Goal: Task Accomplishment & Management: Use online tool/utility

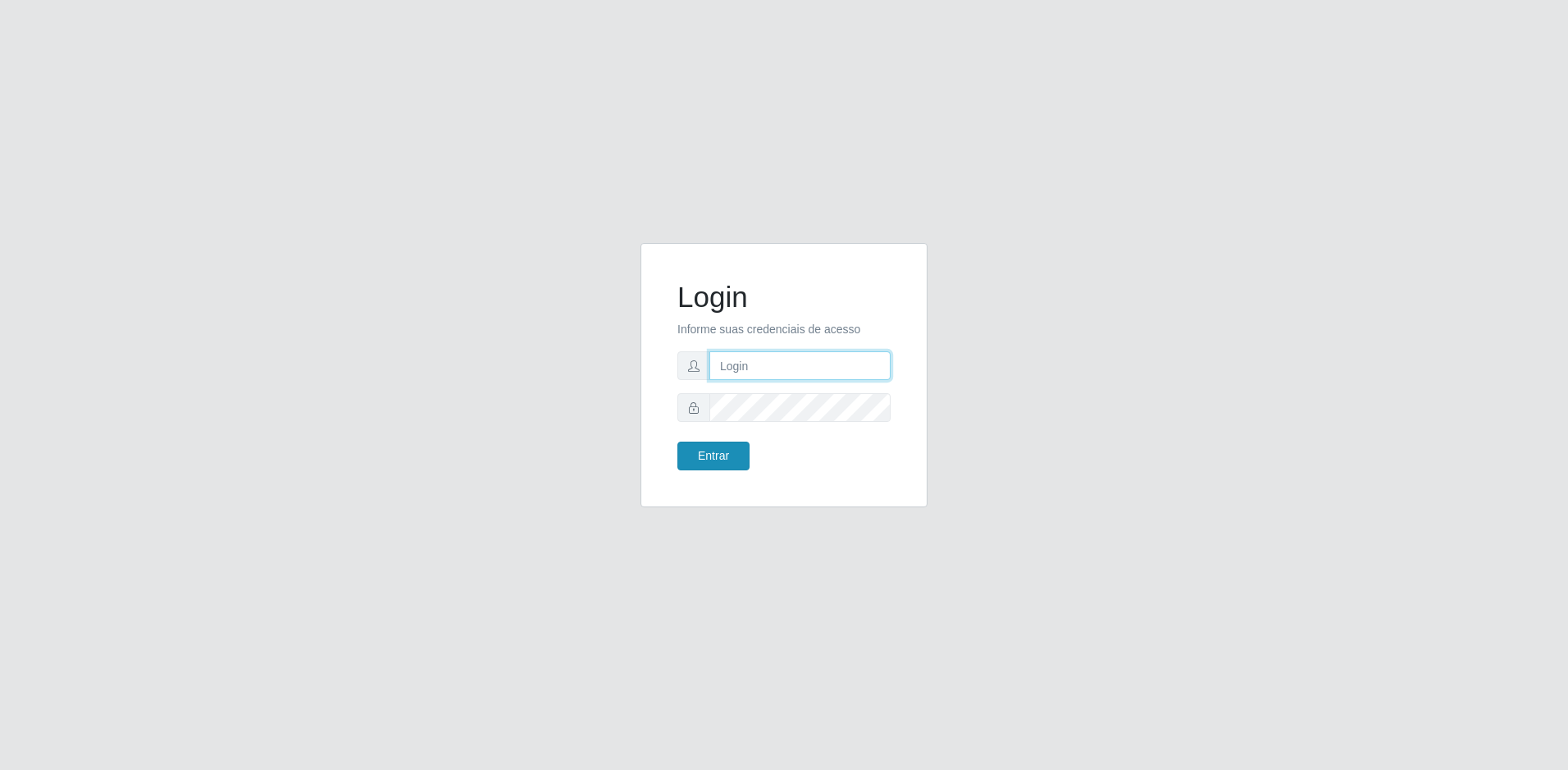
type input "[EMAIL_ADDRESS][DOMAIN_NAME]"
click at [693, 465] on button "Entrar" at bounding box center [714, 455] width 72 height 28
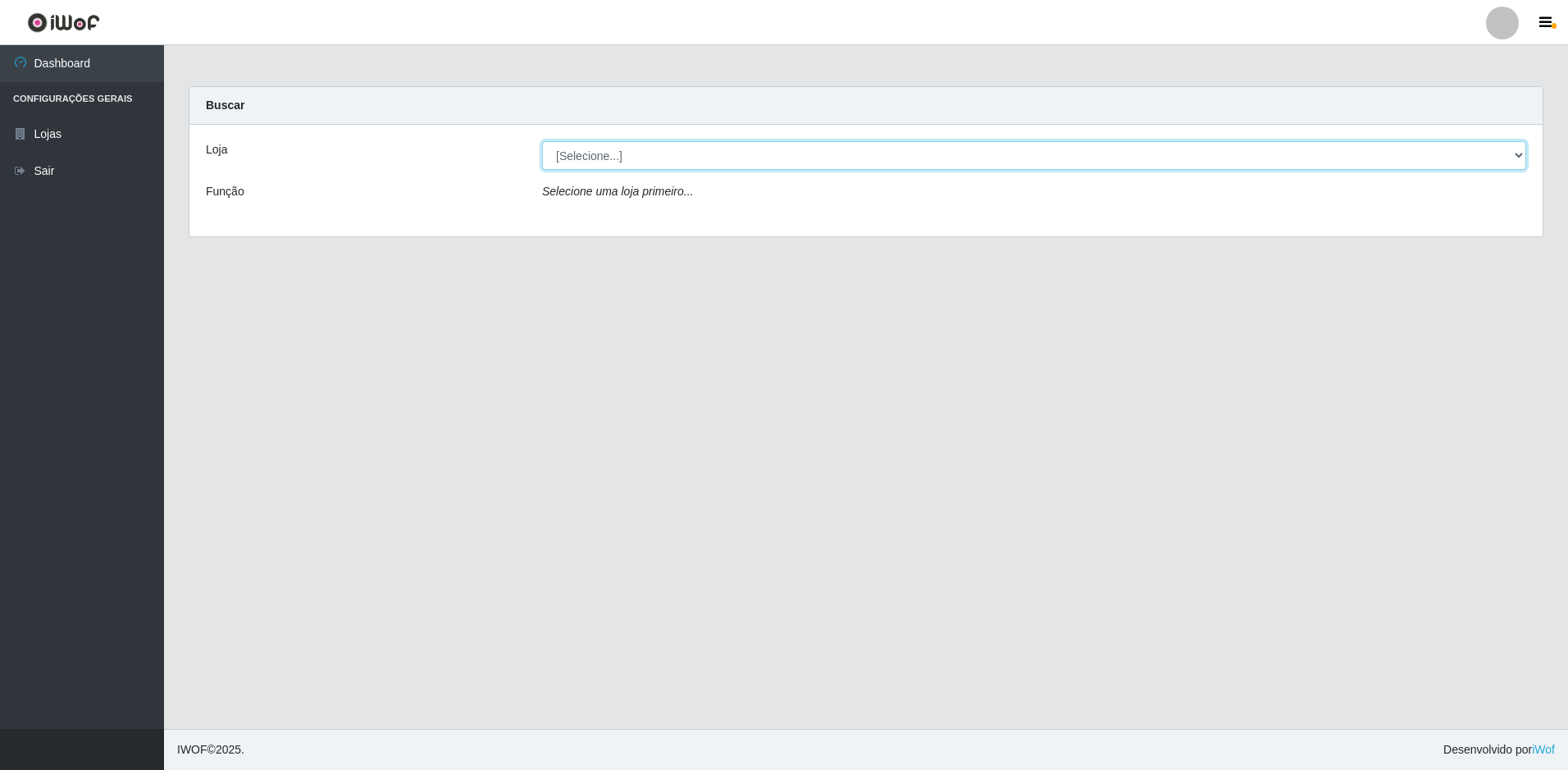
click at [602, 166] on select "[Selecione...] Extrabom - Loja 57 Anchieta" at bounding box center [1034, 155] width 984 height 28
select select "470"
click at [542, 141] on select "[Selecione...] Extrabom - Loja 57 Anchieta" at bounding box center [1034, 155] width 984 height 28
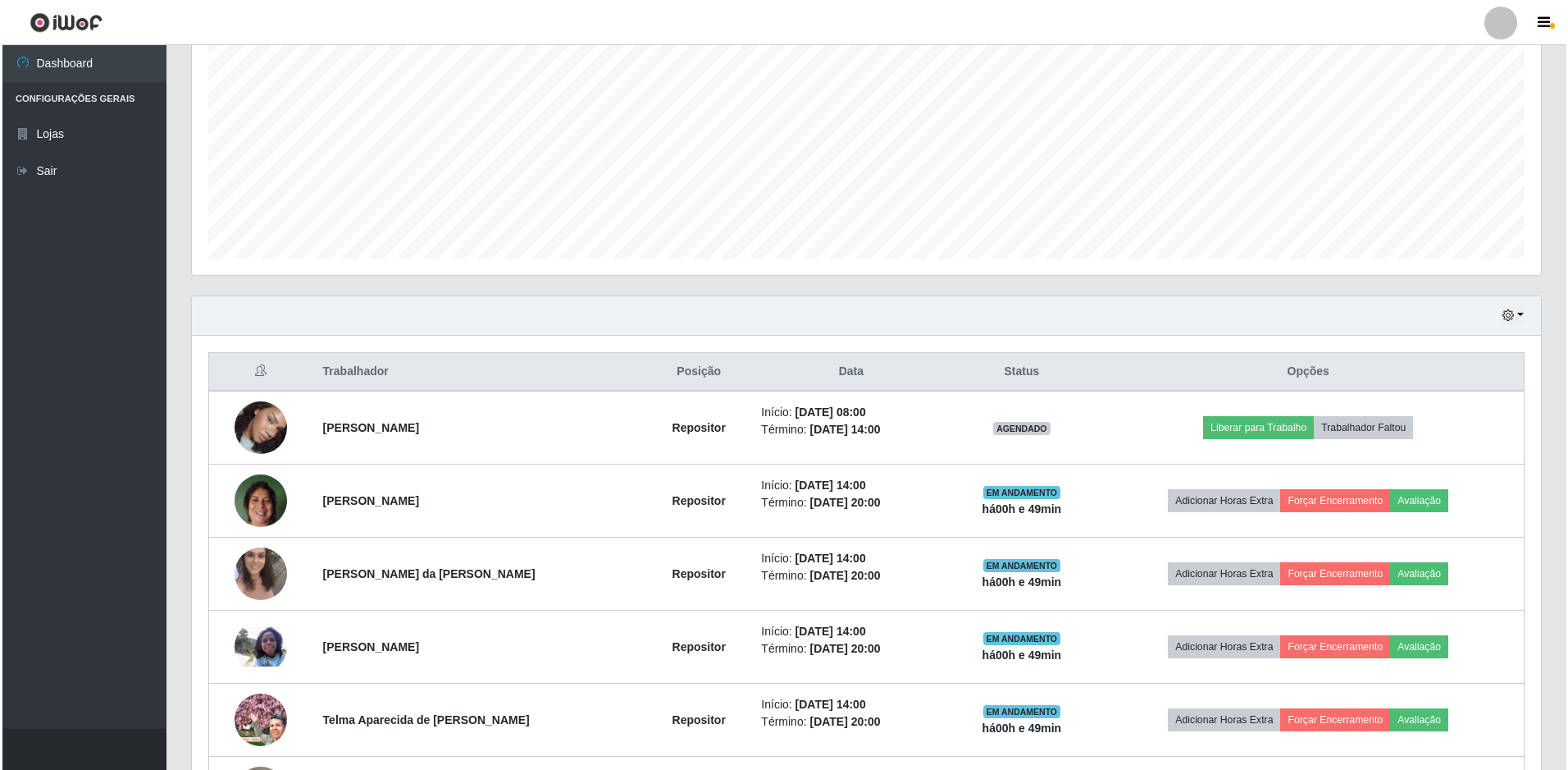
scroll to position [492, 0]
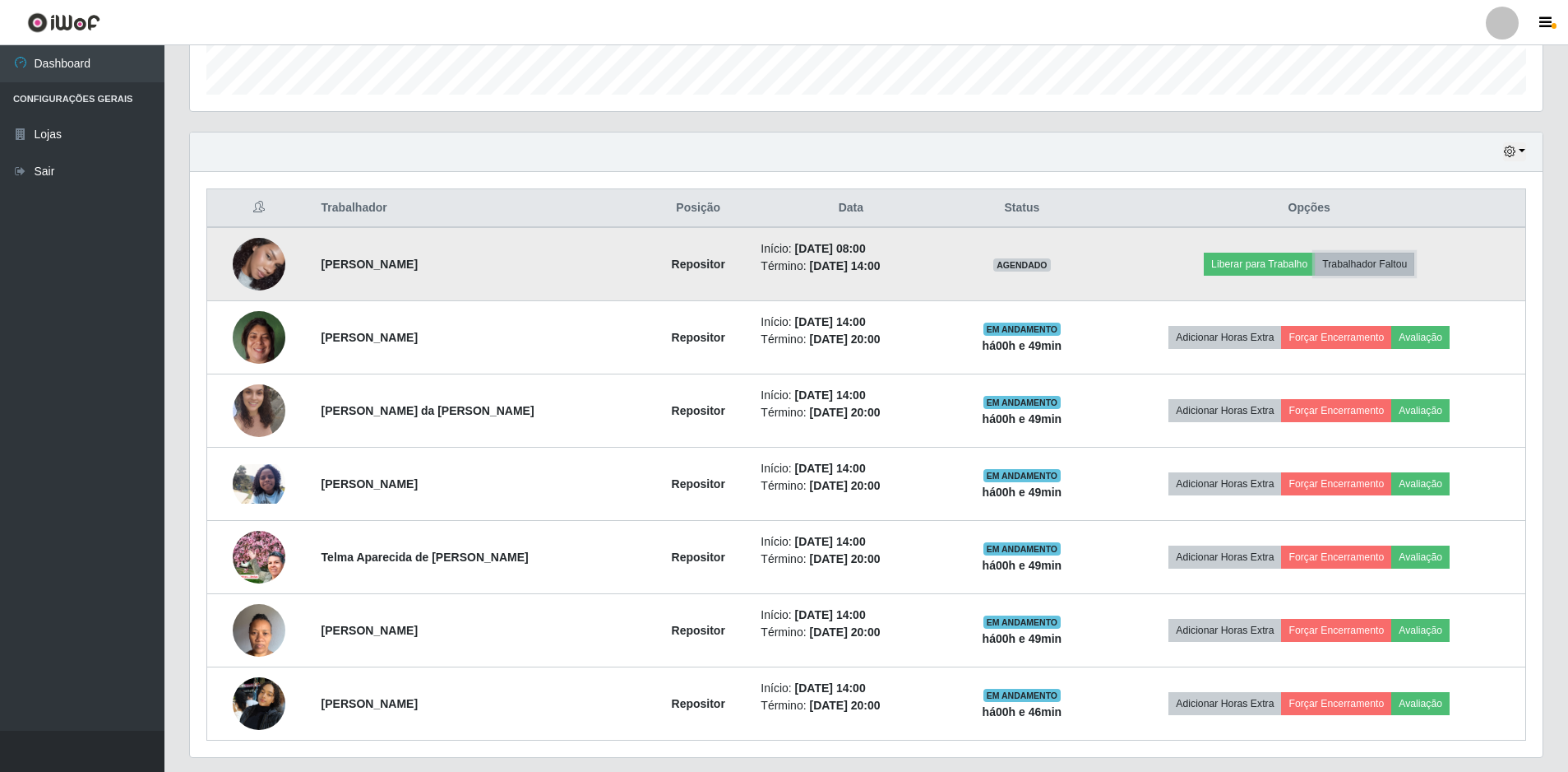
click at [1364, 269] on button "Trabalhador Faltou" at bounding box center [1364, 263] width 99 height 23
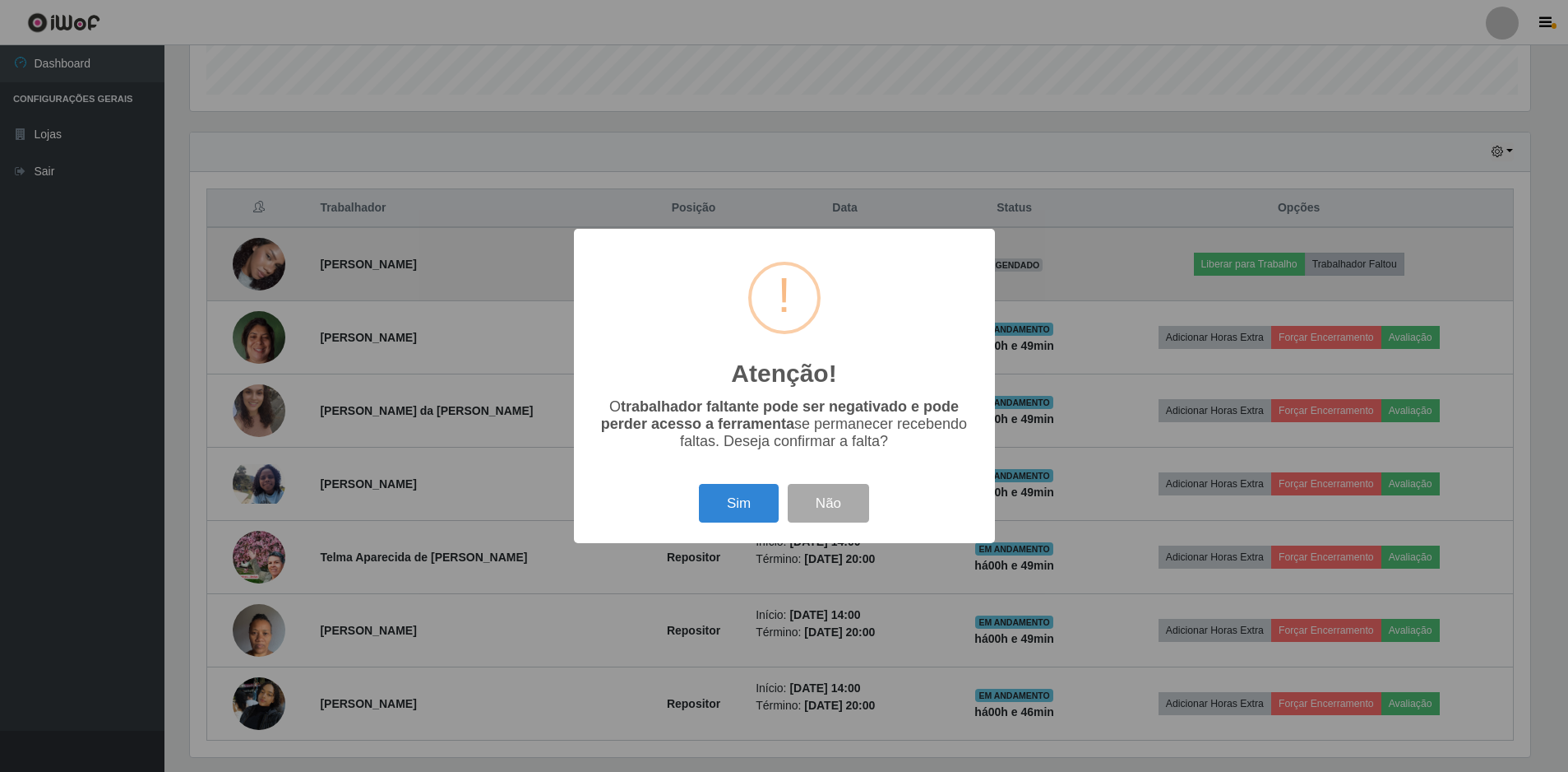
scroll to position [341, 1344]
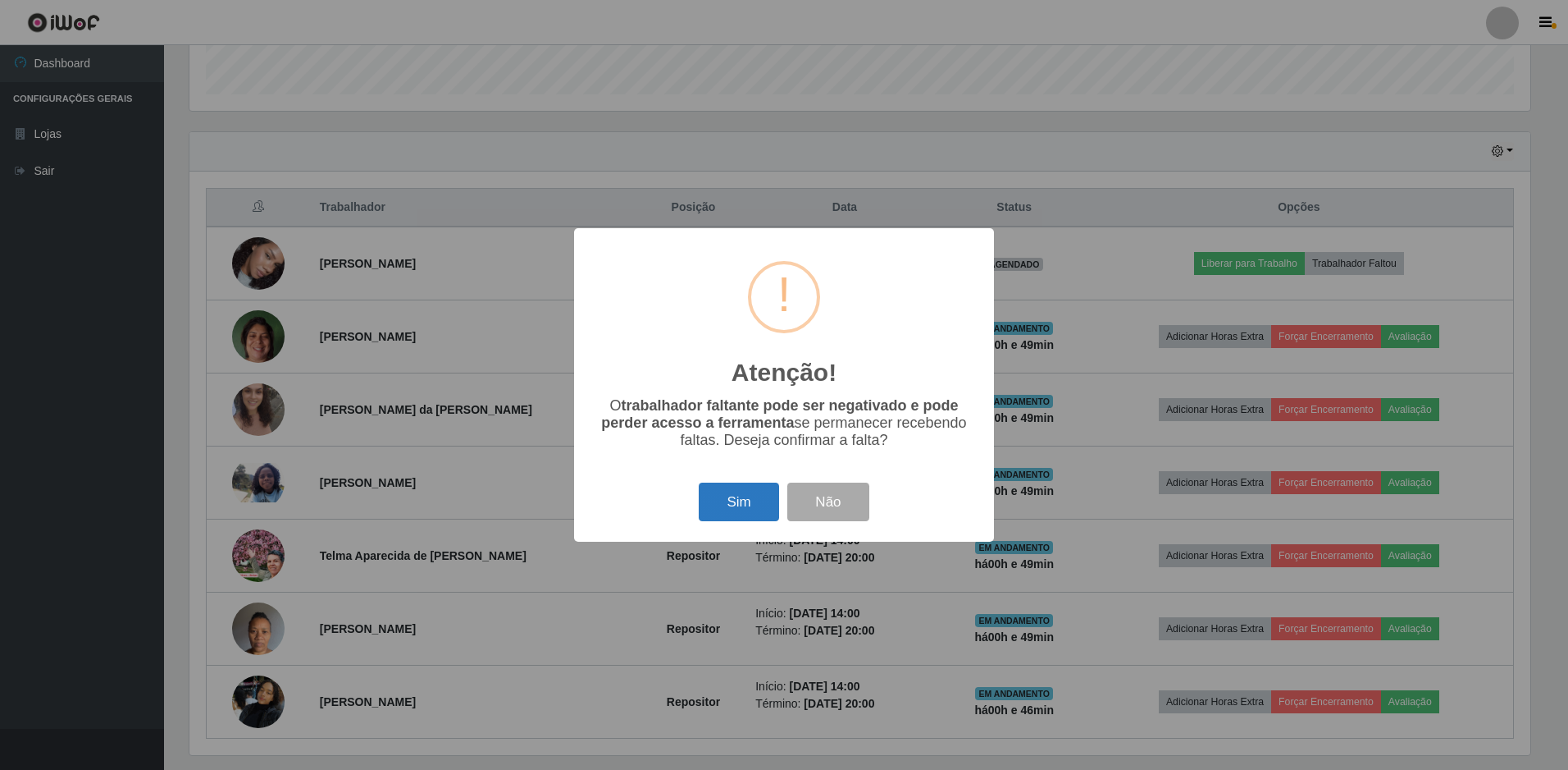
click at [756, 501] on button "Sim" at bounding box center [738, 501] width 79 height 38
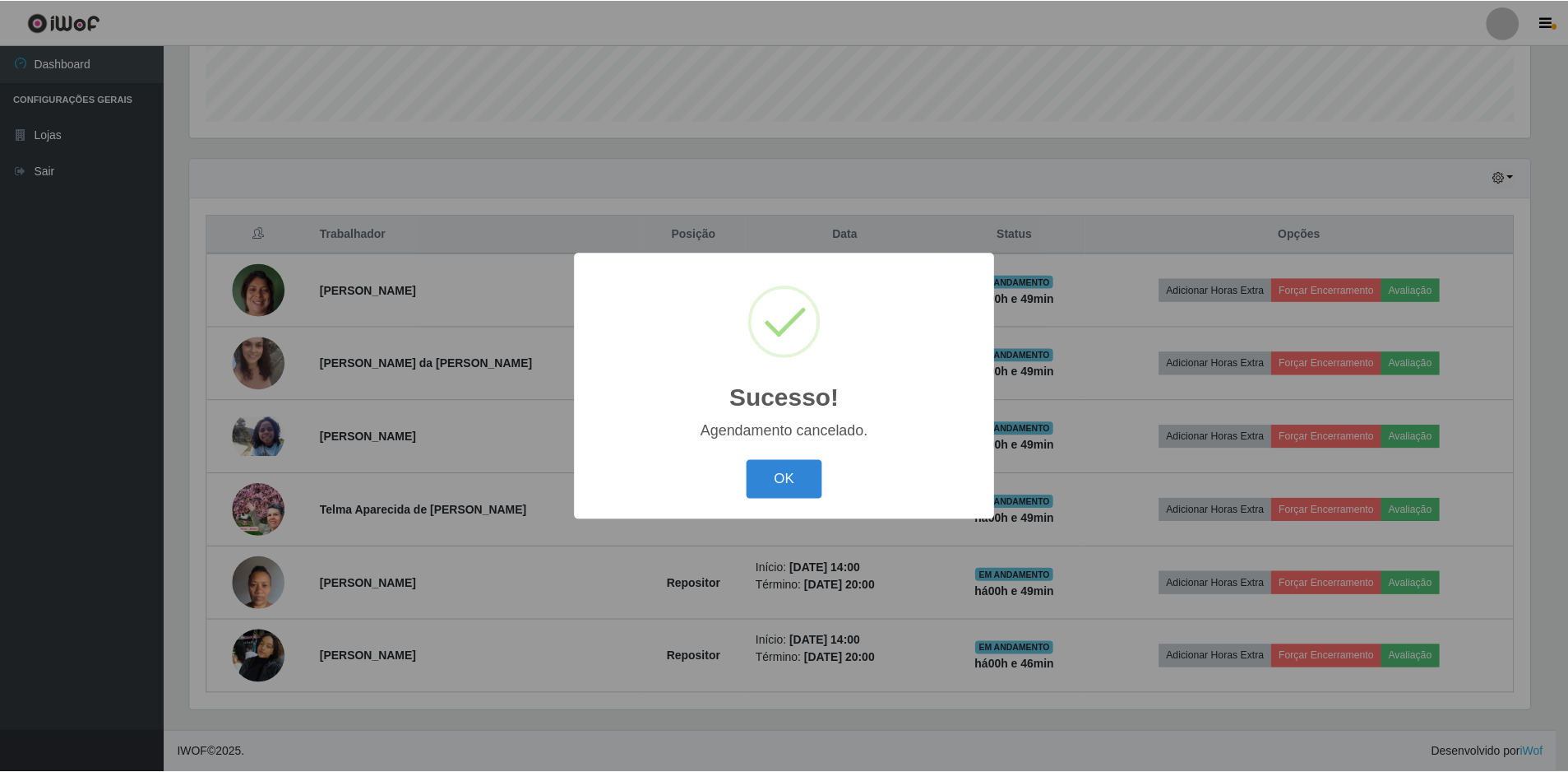
scroll to position [467, 0]
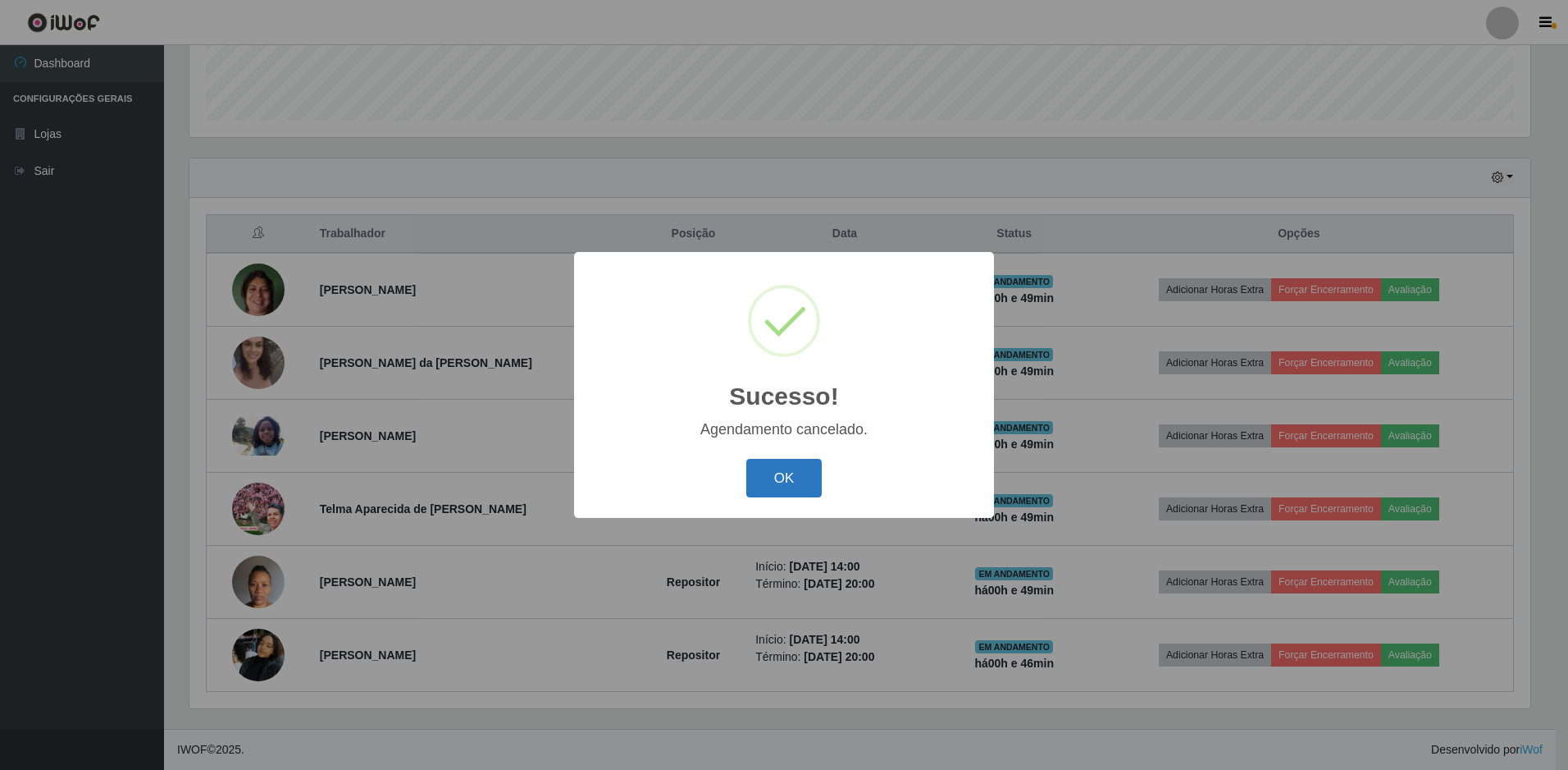
click at [768, 482] on button "OK" at bounding box center [784, 477] width 76 height 38
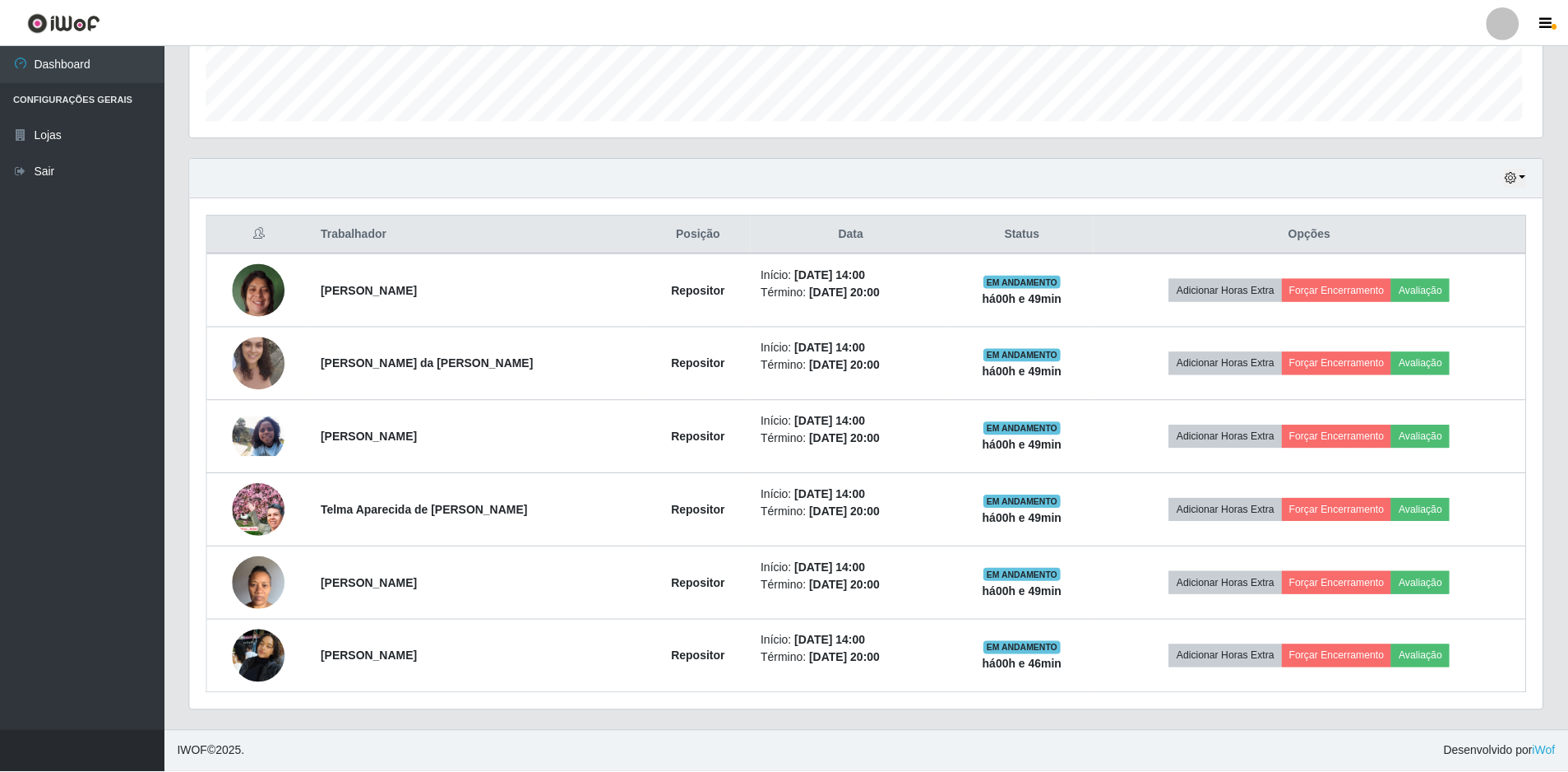
scroll to position [341, 1352]
